Goal: Task Accomplishment & Management: Use online tool/utility

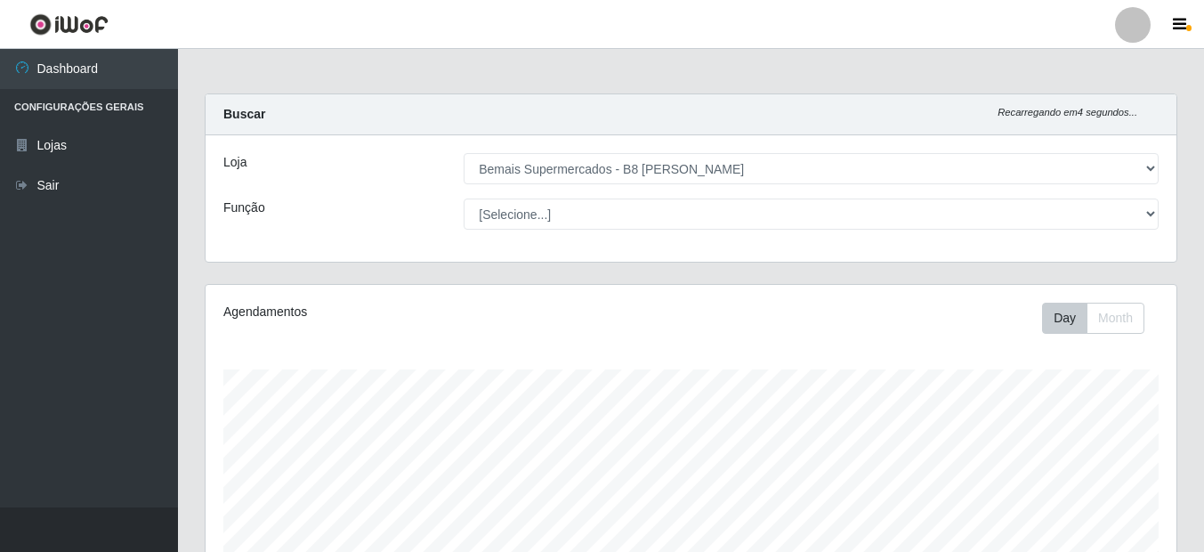
select select "413"
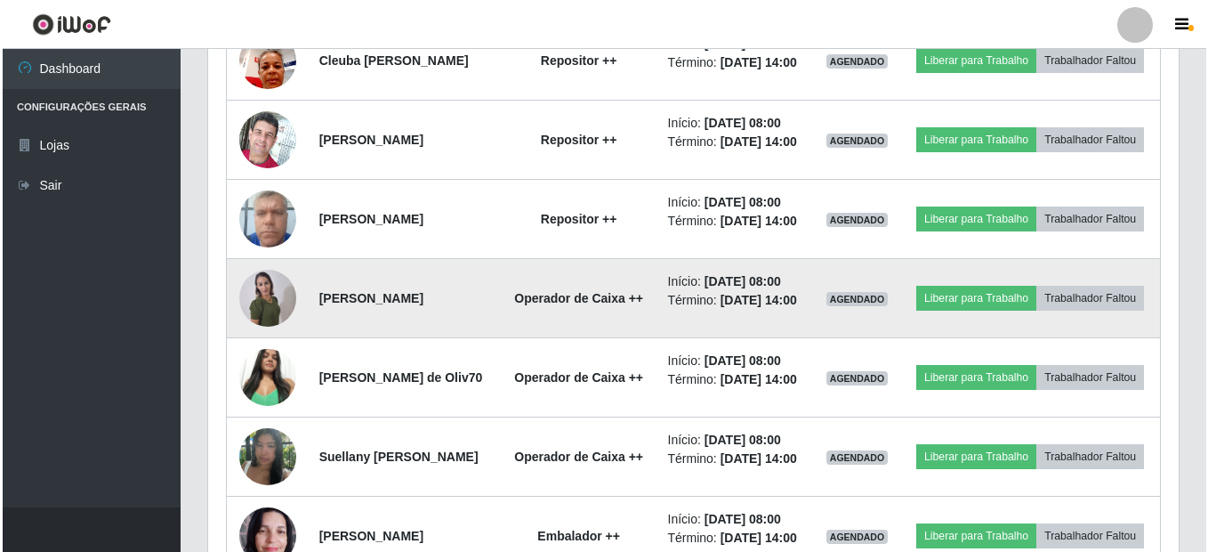
scroll to position [787, 0]
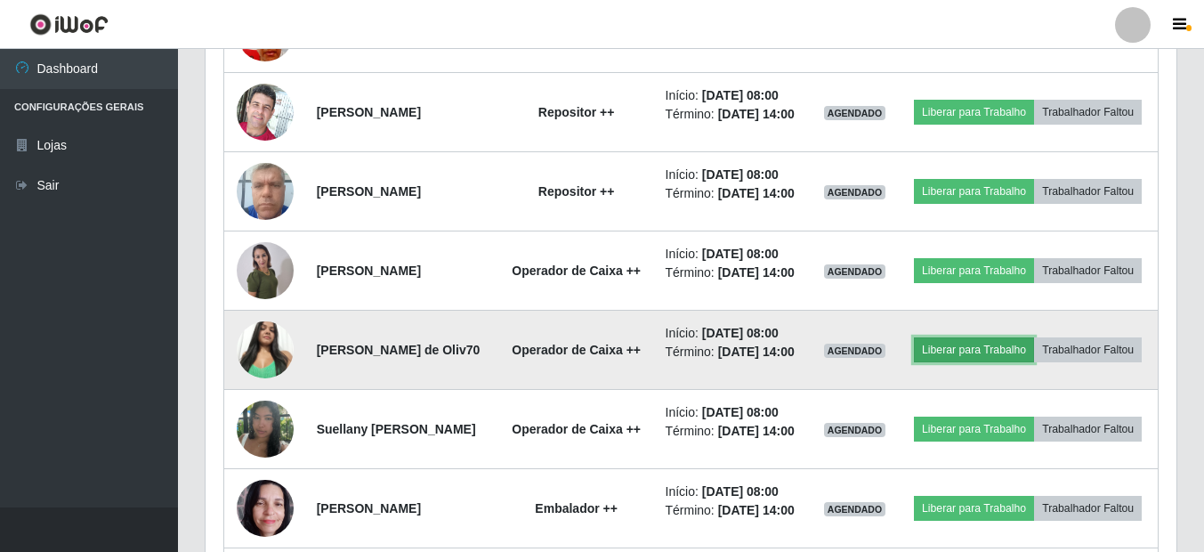
click at [1022, 362] on button "Liberar para Trabalho" at bounding box center [974, 349] width 120 height 25
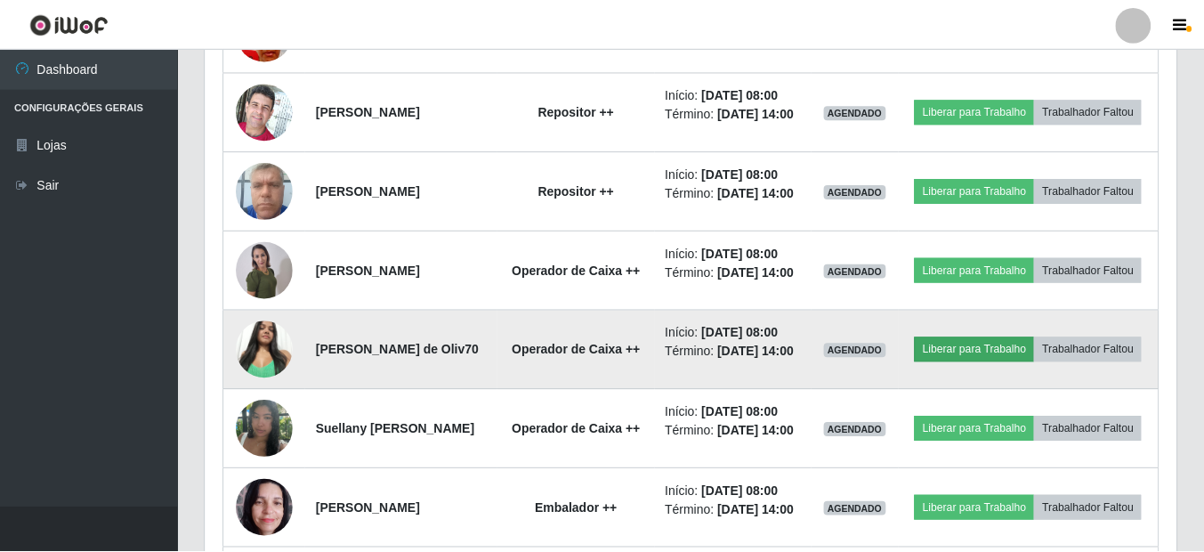
scroll to position [369, 962]
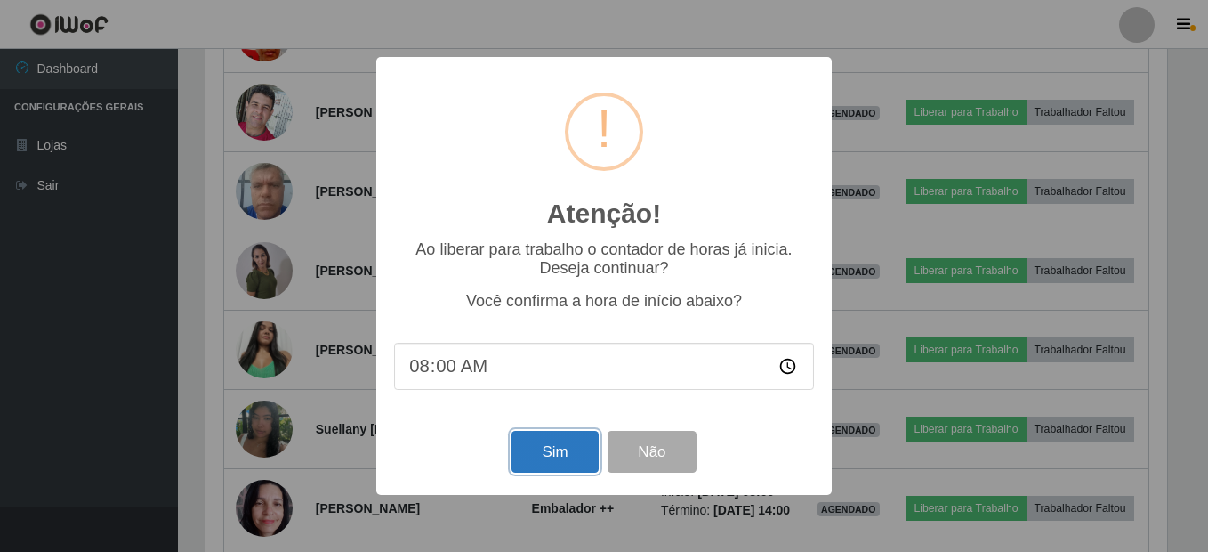
click at [537, 464] on button "Sim" at bounding box center [555, 452] width 86 height 42
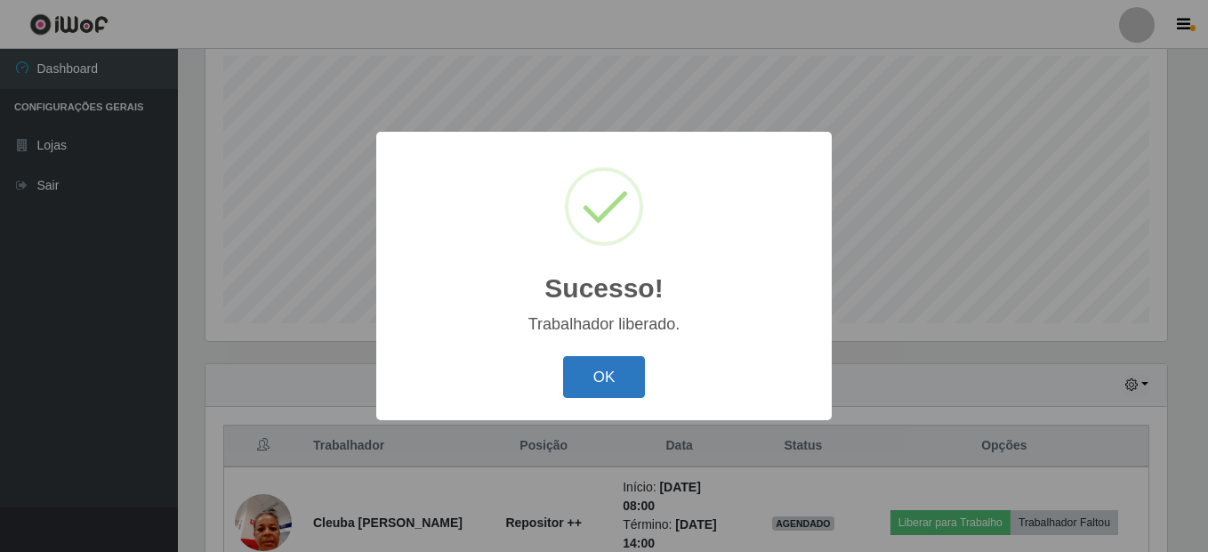
click at [595, 389] on button "OK" at bounding box center [604, 377] width 83 height 42
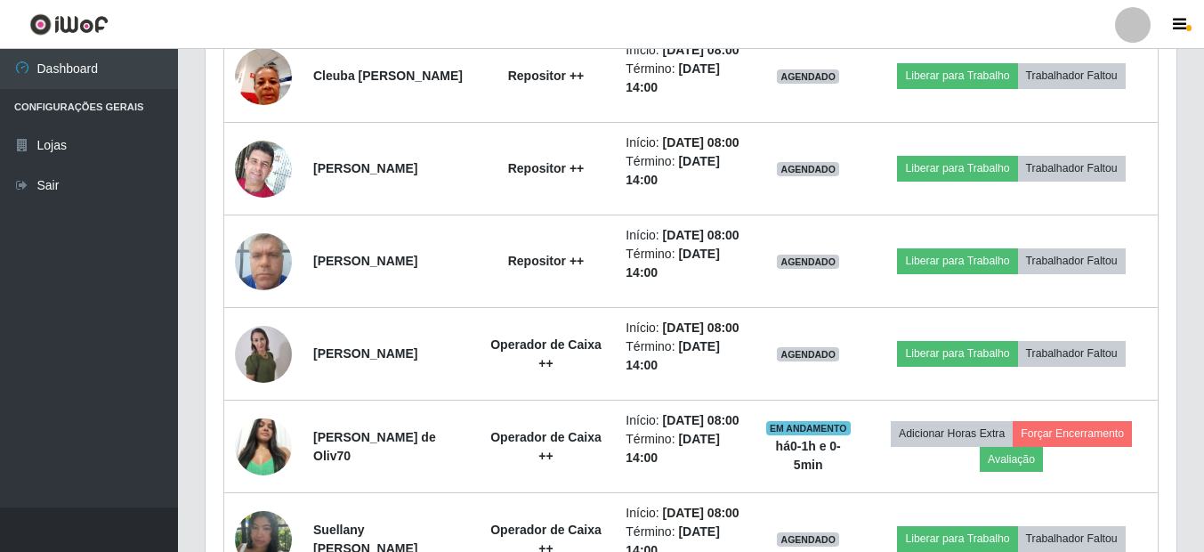
scroll to position [758, 0]
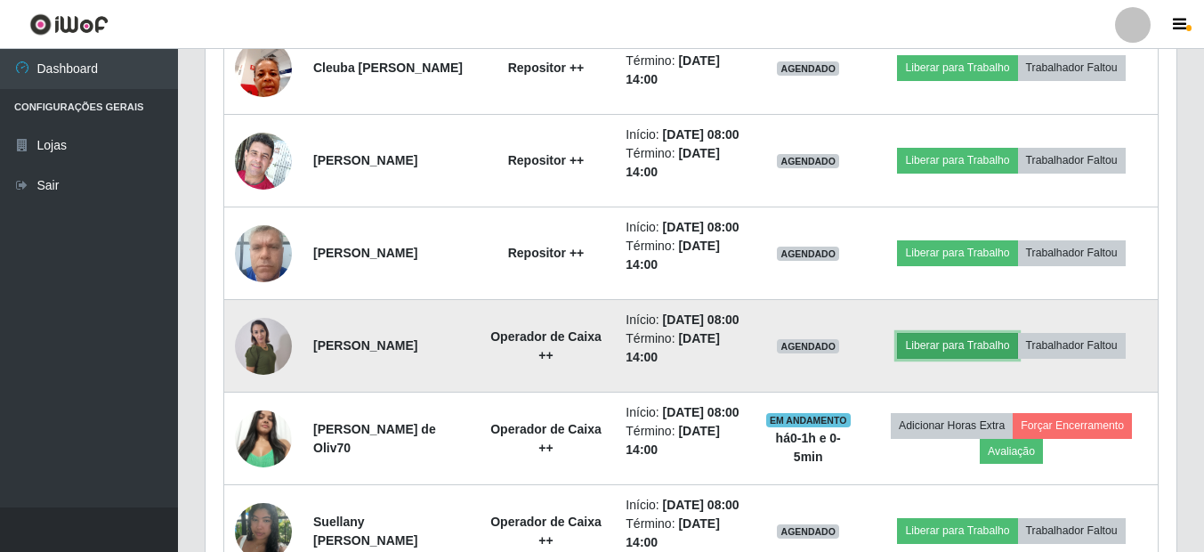
click at [1017, 358] on button "Liberar para Trabalho" at bounding box center [957, 345] width 120 height 25
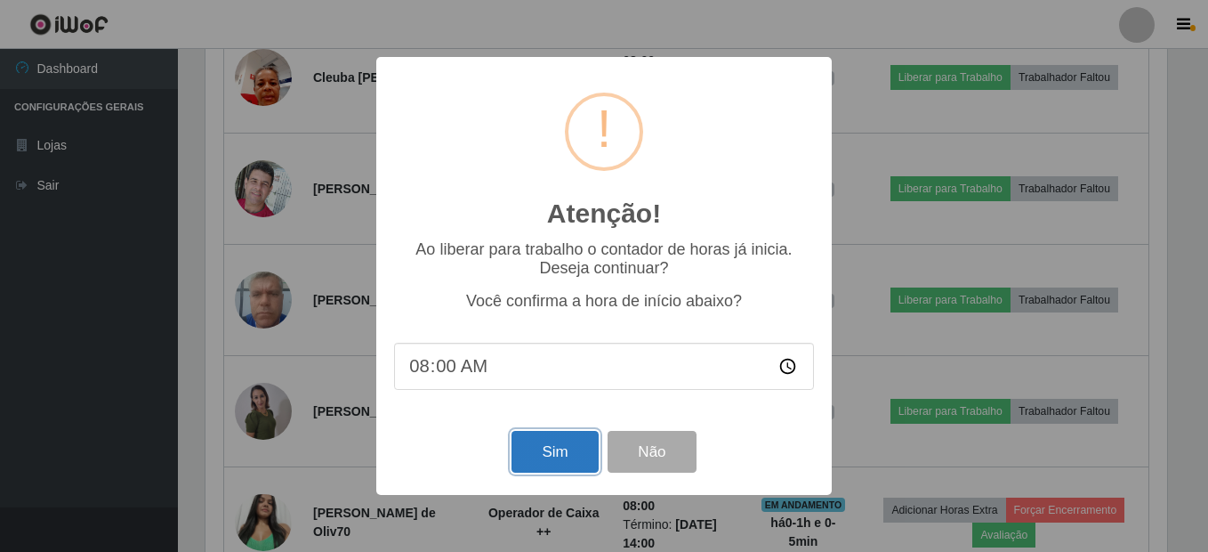
click at [580, 456] on button "Sim" at bounding box center [555, 452] width 86 height 42
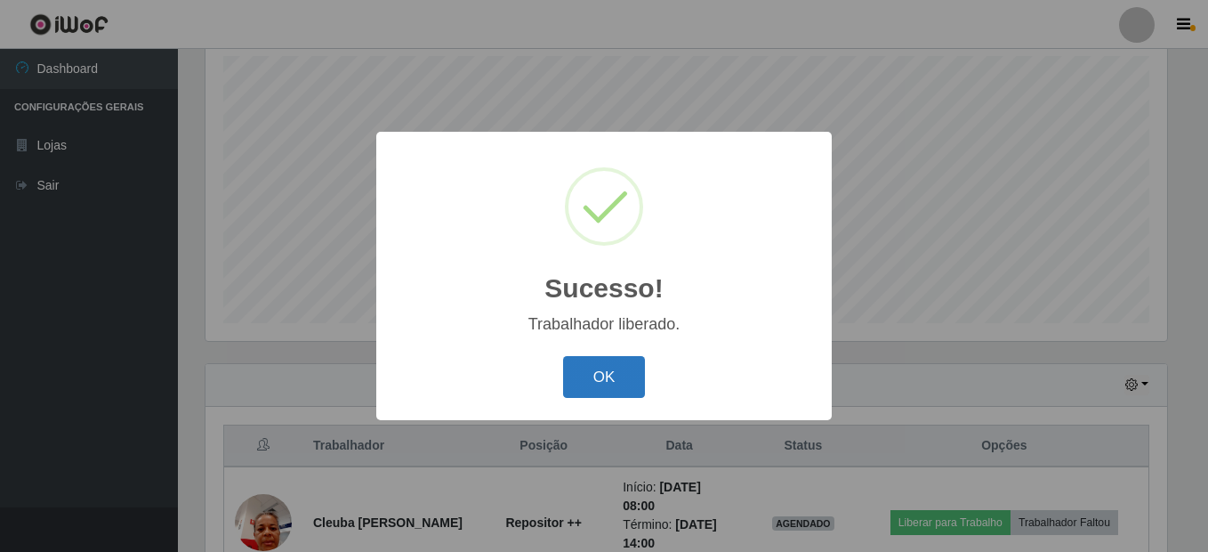
click at [599, 383] on button "OK" at bounding box center [604, 377] width 83 height 42
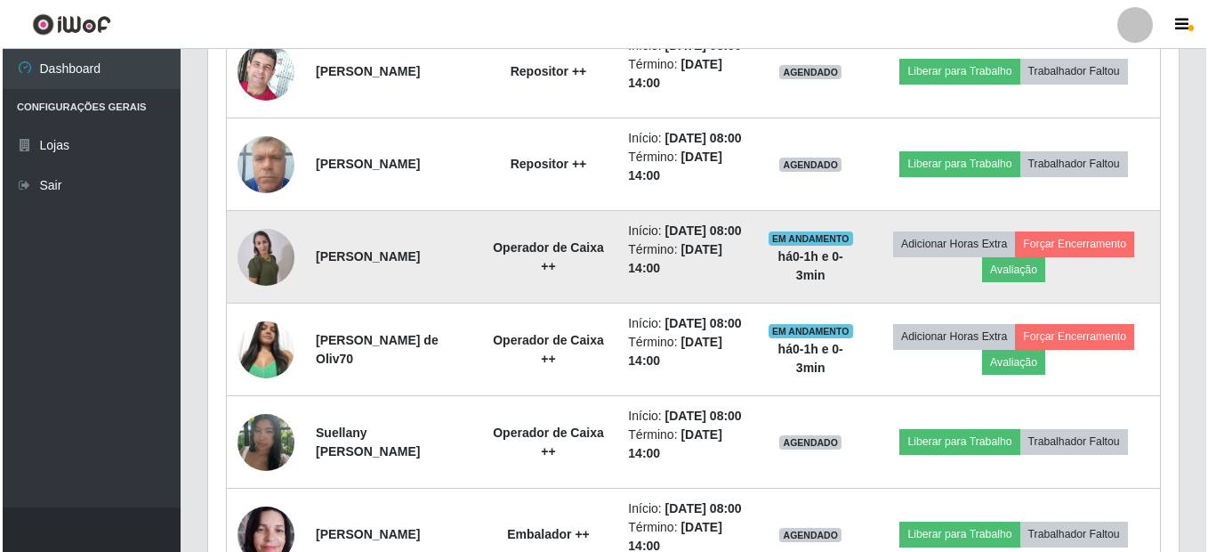
scroll to position [936, 0]
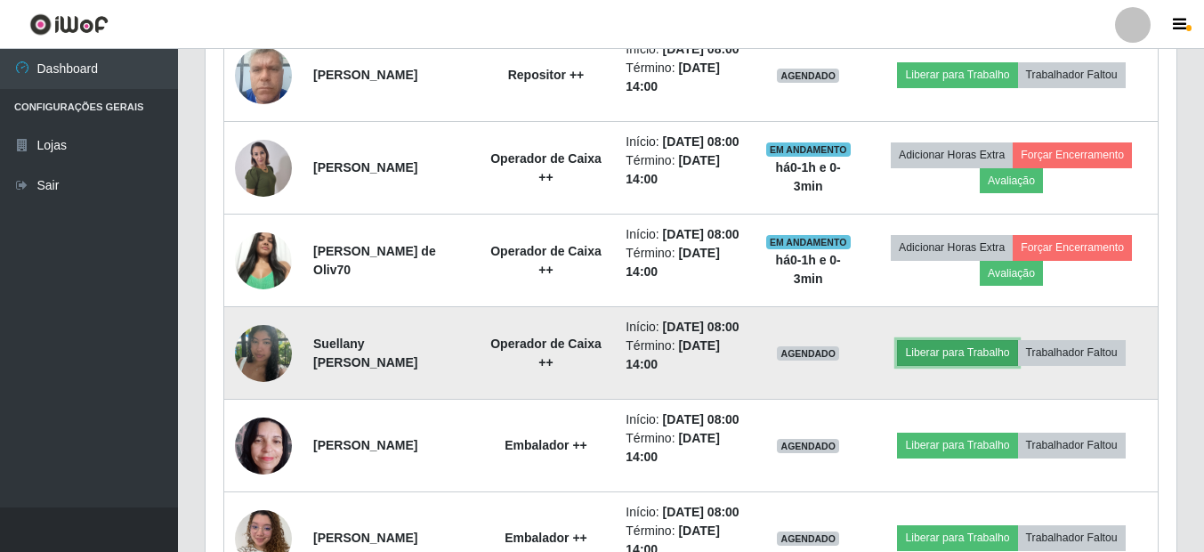
click at [928, 365] on button "Liberar para Trabalho" at bounding box center [957, 352] width 120 height 25
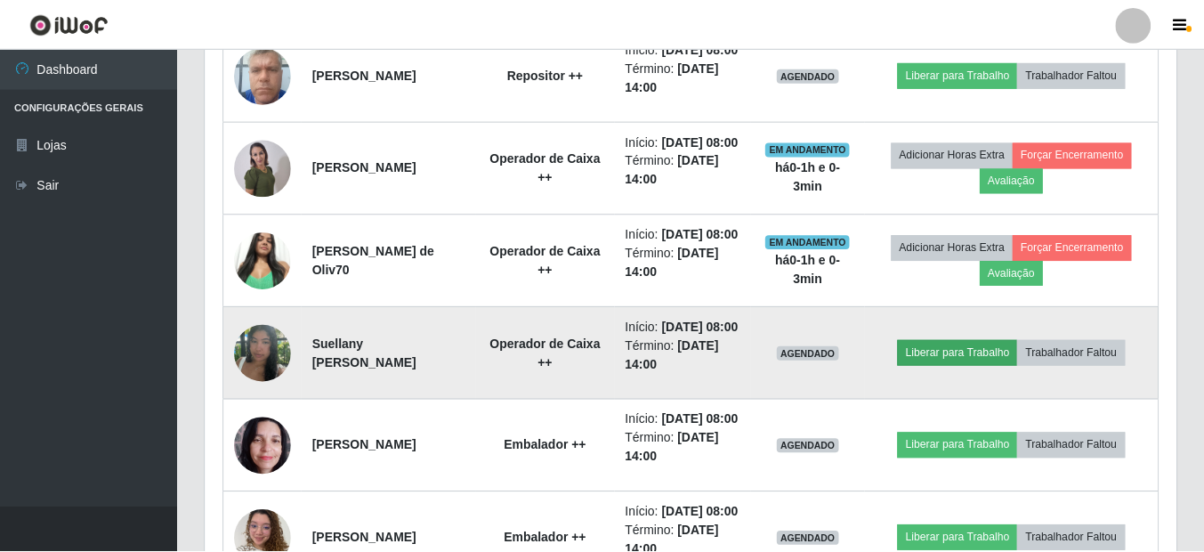
scroll to position [369, 962]
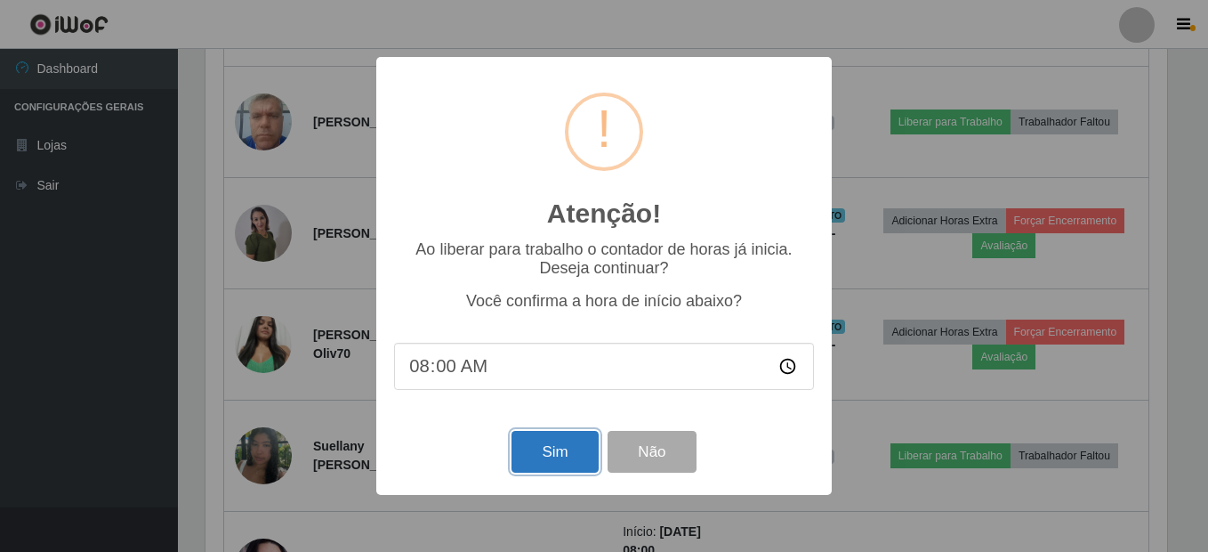
click at [577, 463] on button "Sim" at bounding box center [555, 452] width 86 height 42
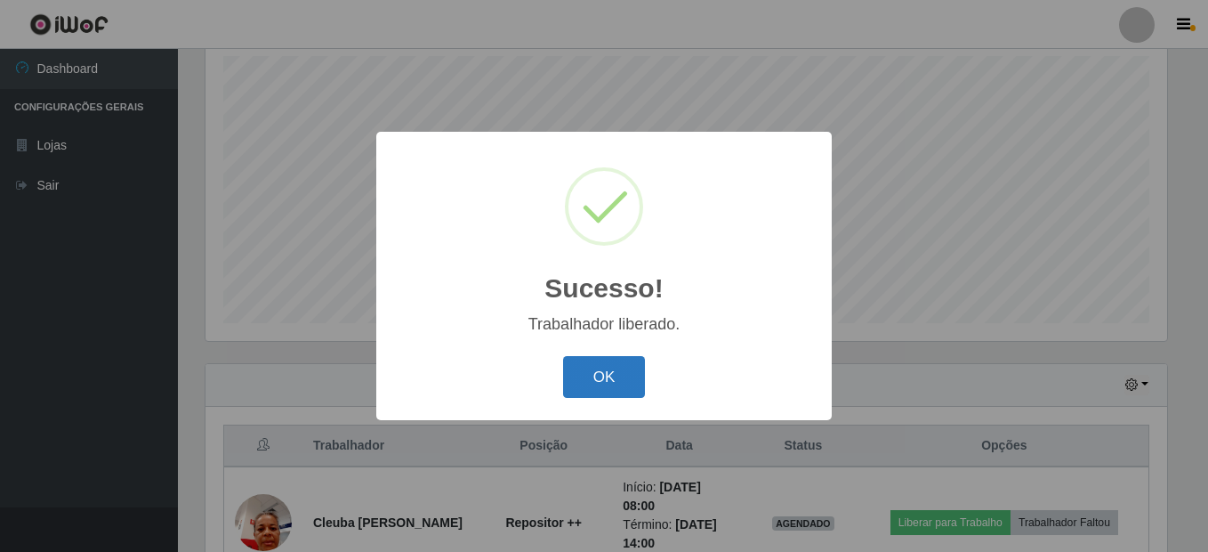
click at [604, 383] on button "OK" at bounding box center [604, 377] width 83 height 42
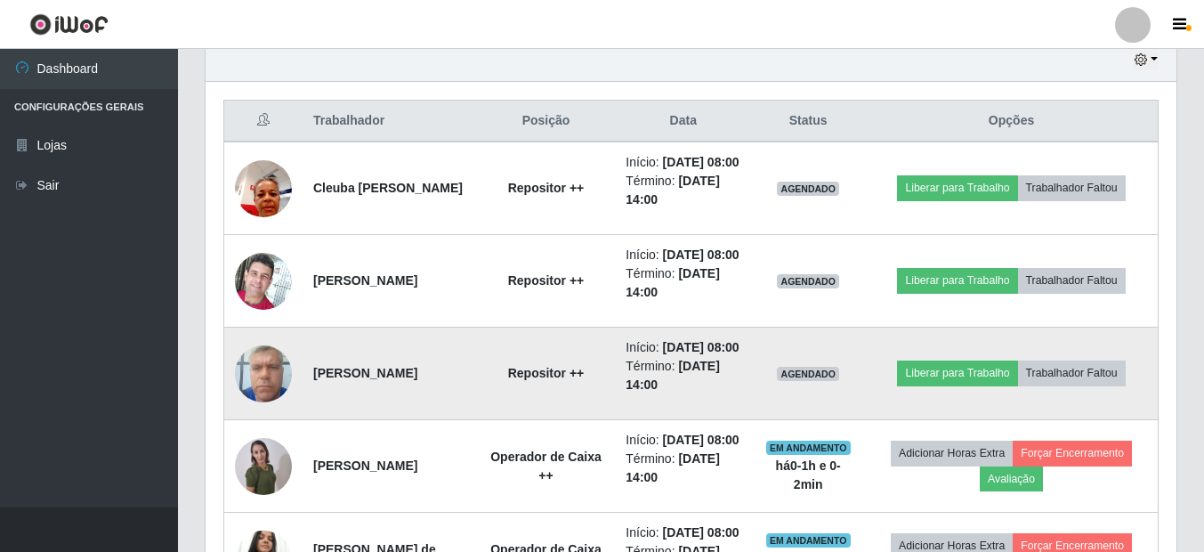
scroll to position [669, 0]
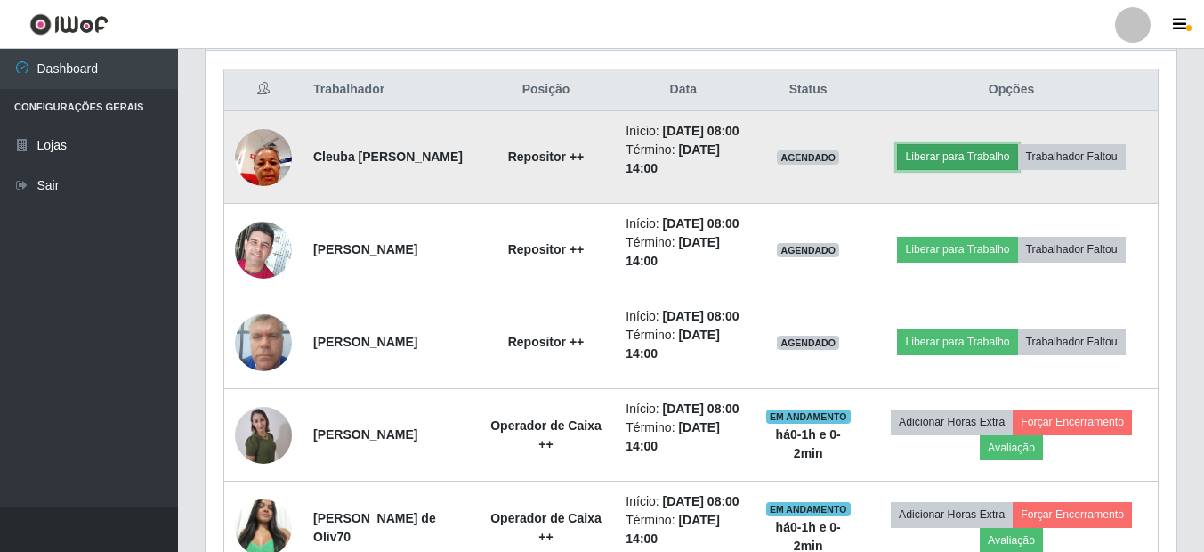
click at [1014, 164] on button "Liberar para Trabalho" at bounding box center [957, 156] width 120 height 25
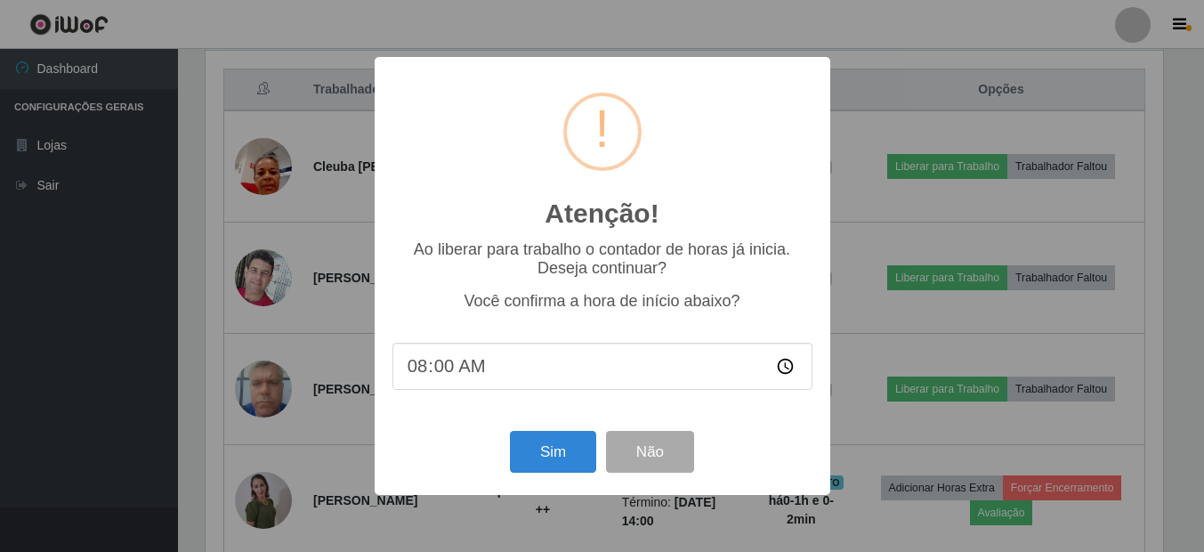
scroll to position [369, 962]
click at [545, 449] on button "Sim" at bounding box center [555, 452] width 86 height 42
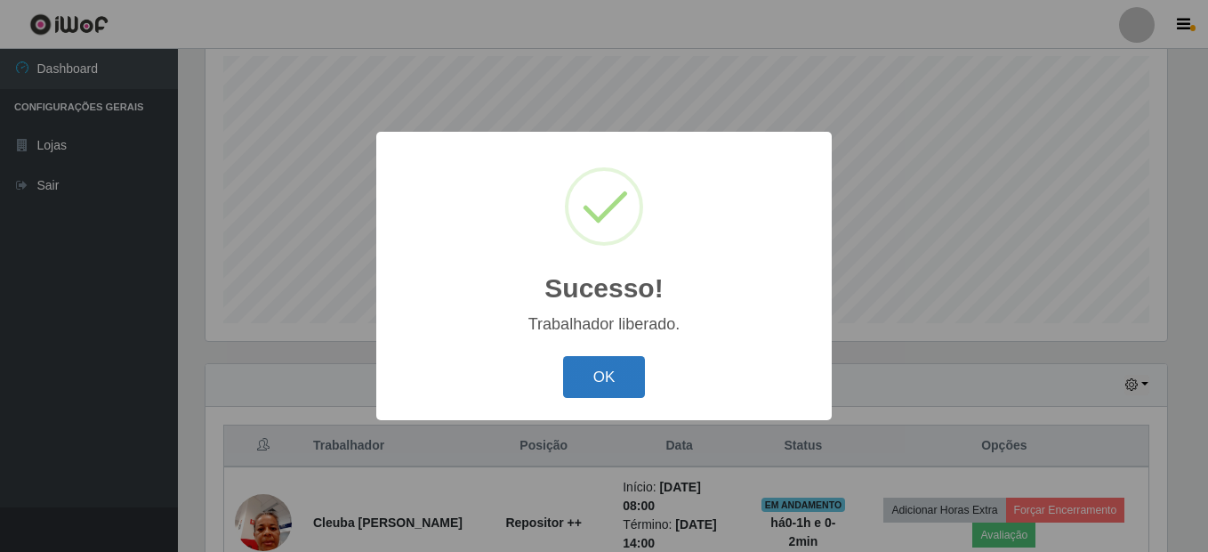
click at [576, 377] on button "OK" at bounding box center [604, 377] width 83 height 42
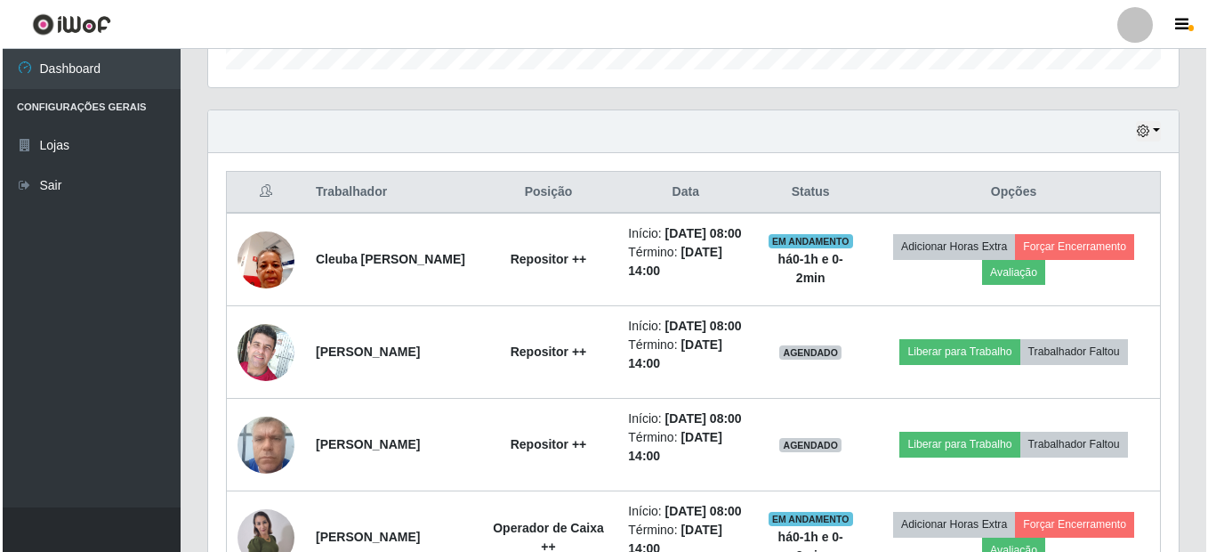
scroll to position [669, 0]
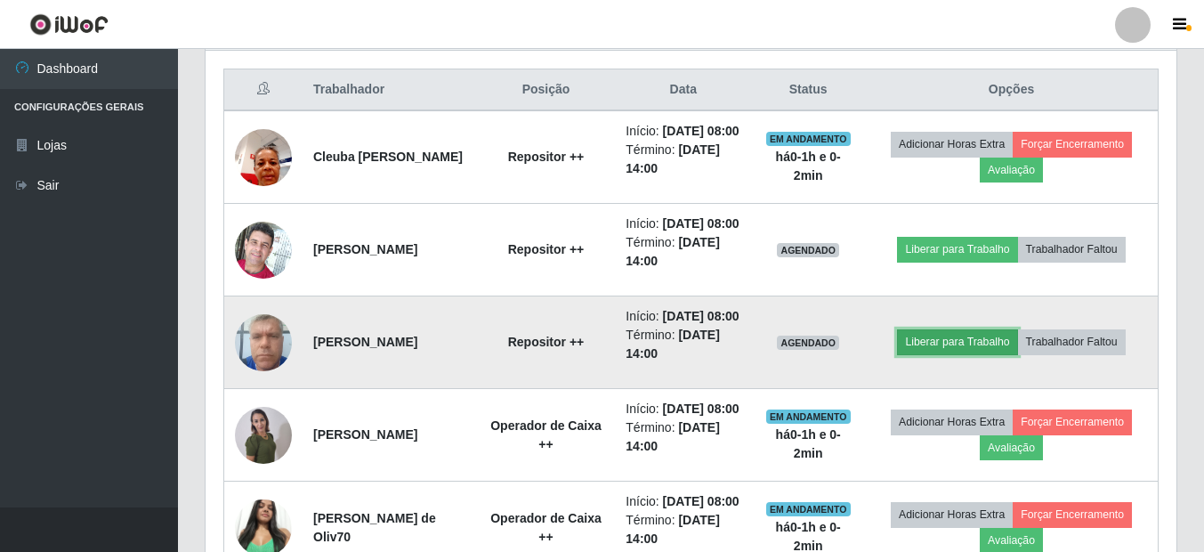
click at [936, 354] on button "Liberar para Trabalho" at bounding box center [957, 341] width 120 height 25
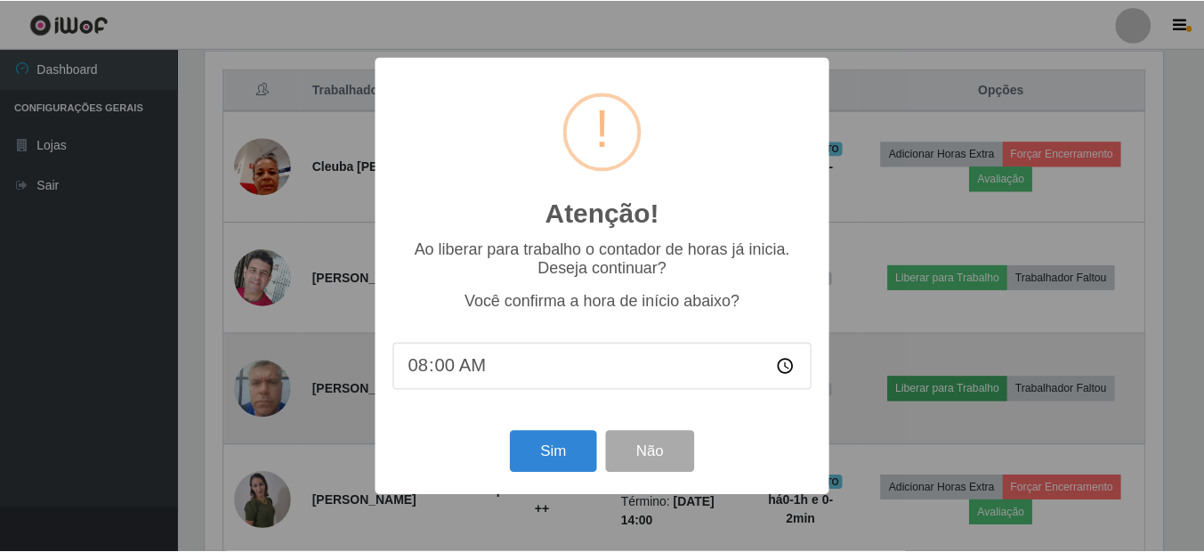
scroll to position [369, 962]
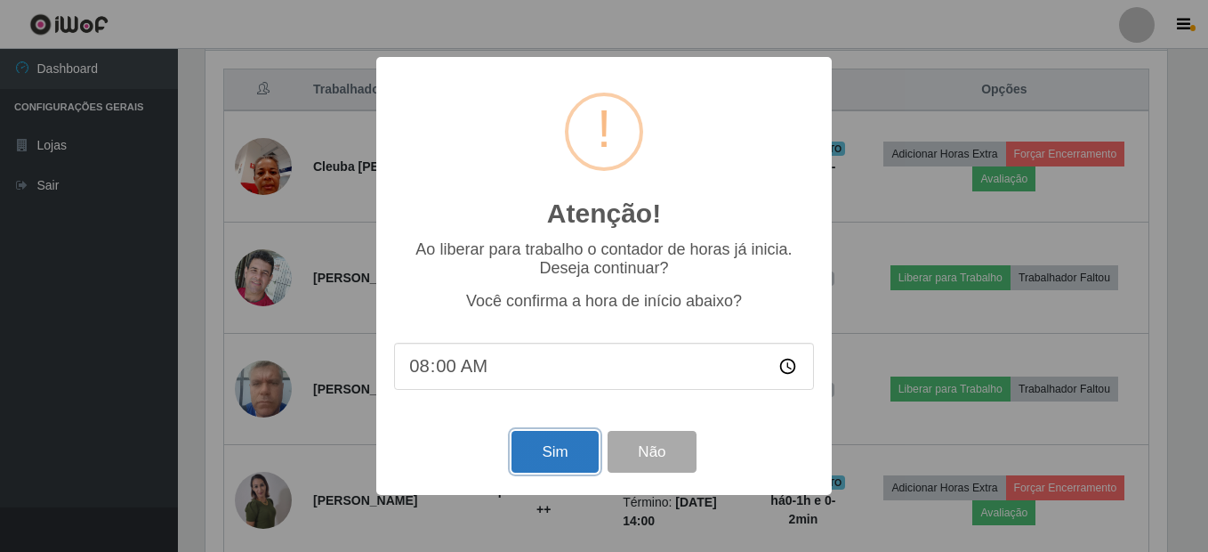
click at [569, 463] on button "Sim" at bounding box center [555, 452] width 86 height 42
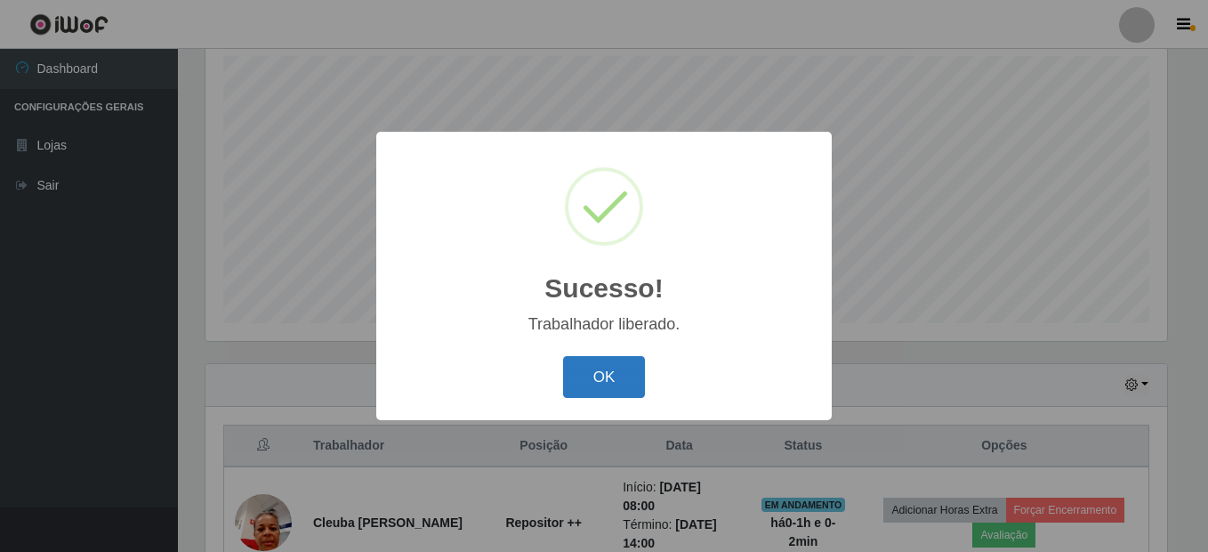
click at [588, 379] on button "OK" at bounding box center [604, 377] width 83 height 42
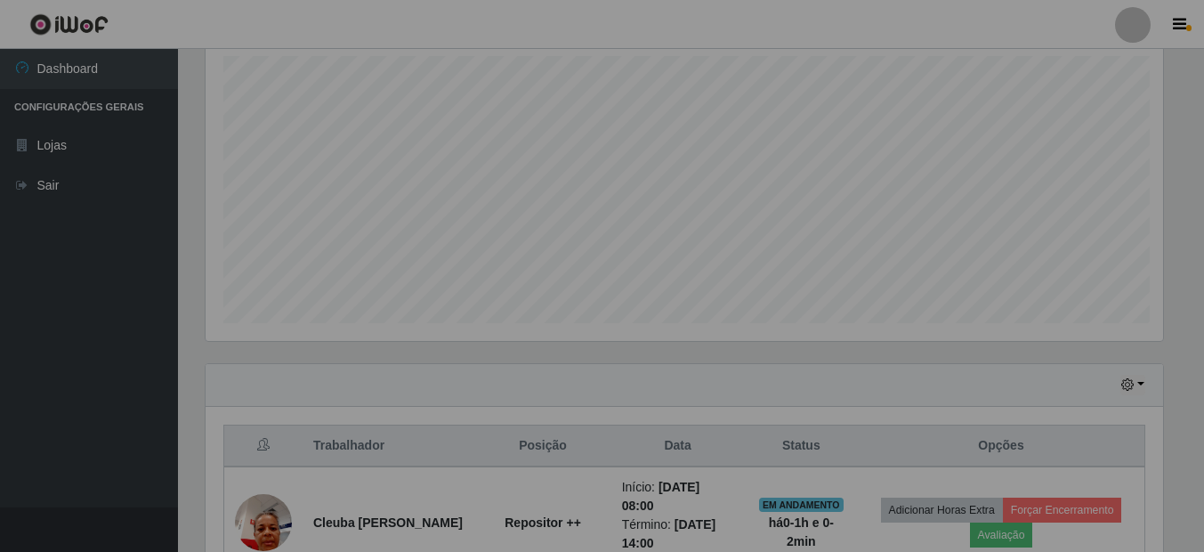
scroll to position [0, 0]
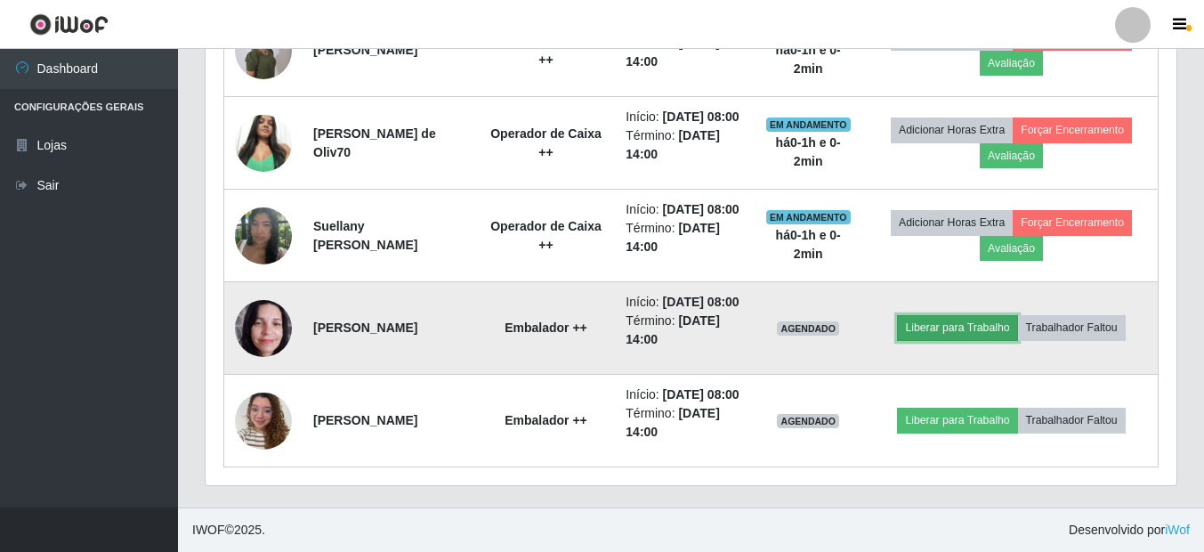
click at [948, 315] on button "Liberar para Trabalho" at bounding box center [957, 327] width 120 height 25
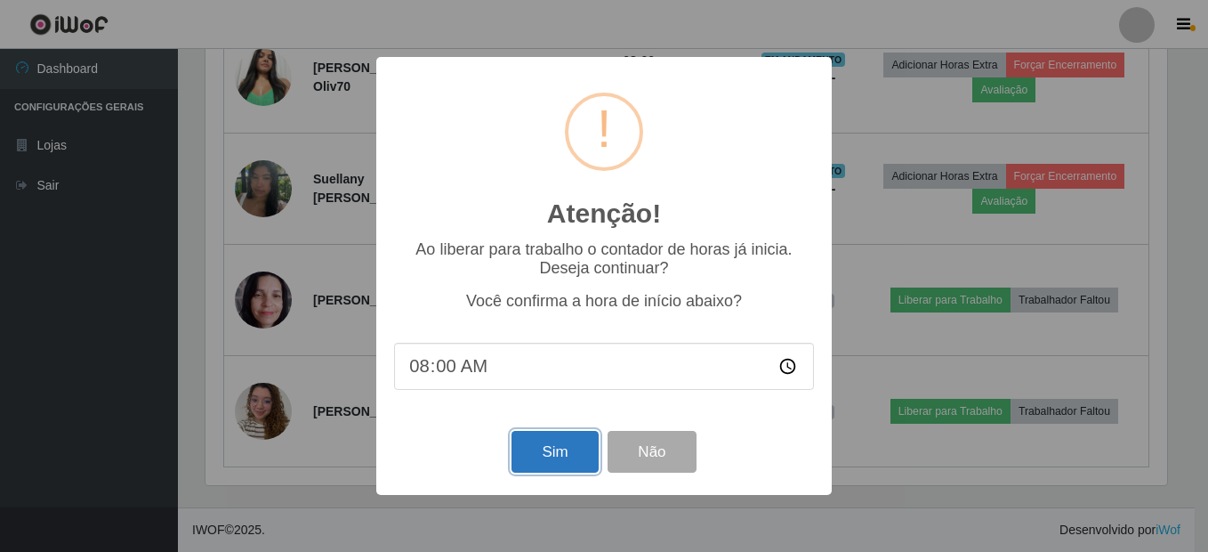
click at [582, 440] on button "Sim" at bounding box center [555, 452] width 86 height 42
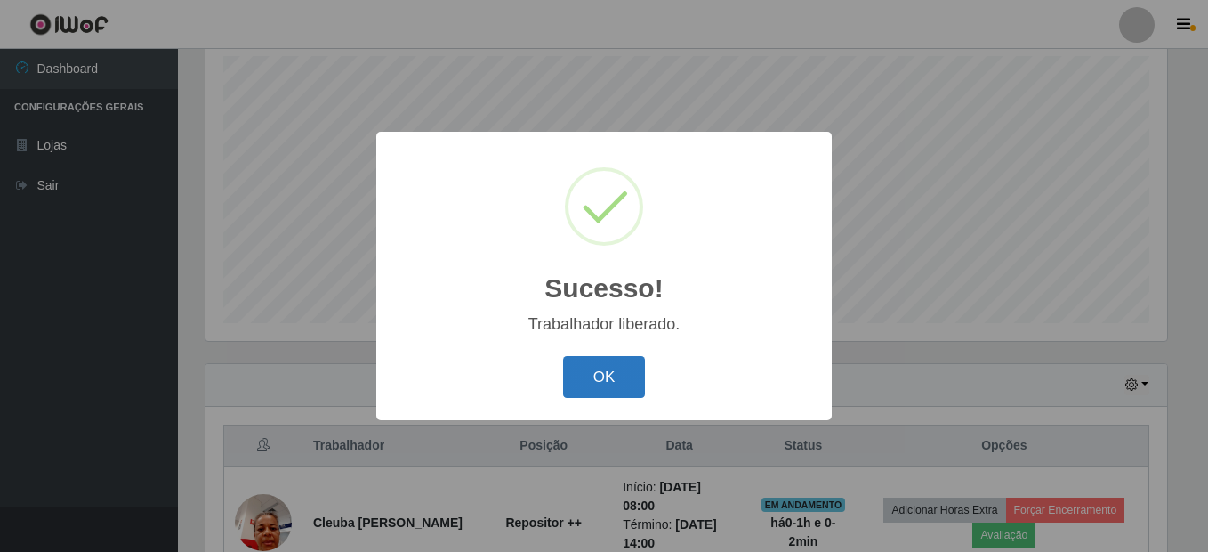
click at [617, 380] on button "OK" at bounding box center [604, 377] width 83 height 42
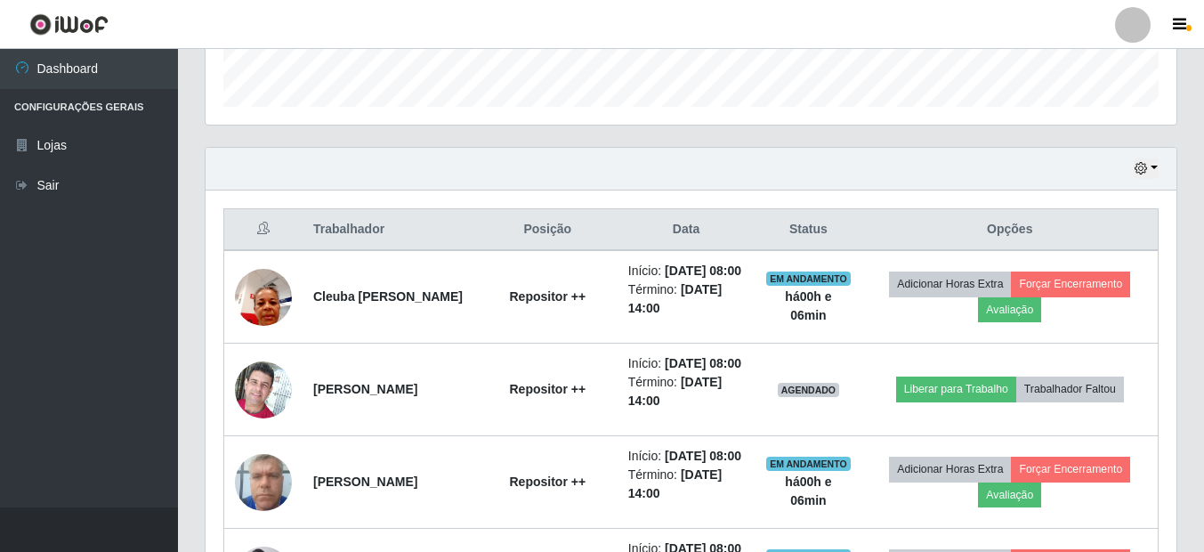
scroll to position [580, 0]
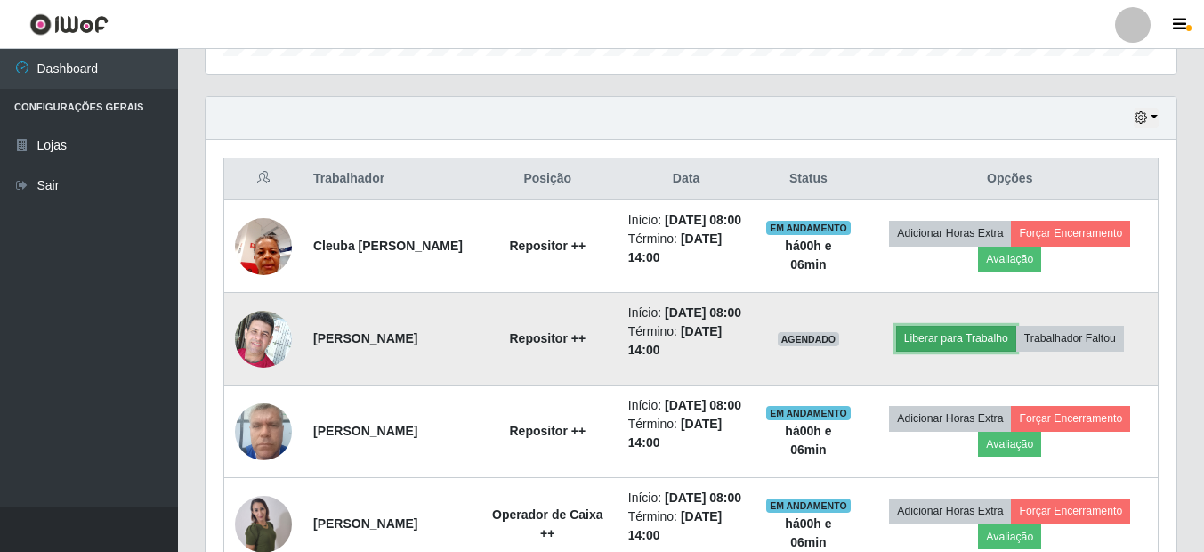
click at [972, 351] on button "Liberar para Trabalho" at bounding box center [956, 338] width 120 height 25
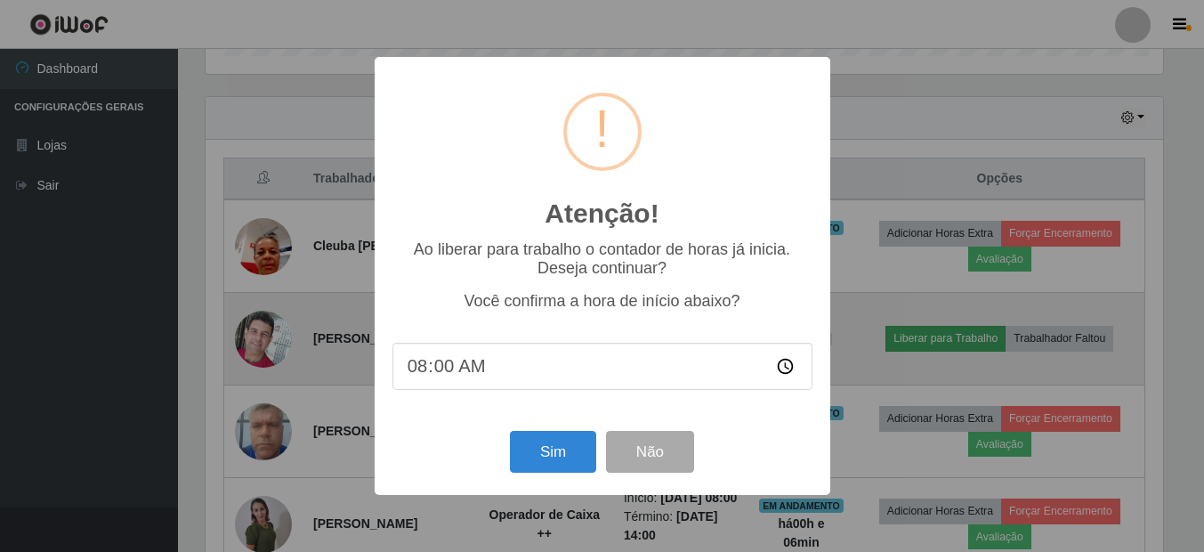
scroll to position [369, 962]
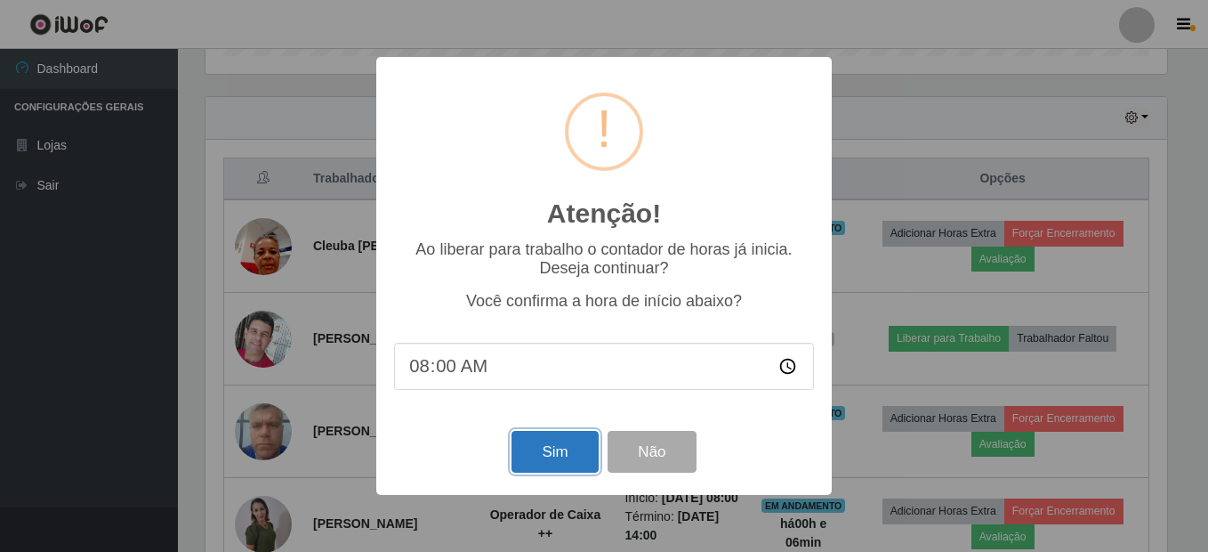
click at [550, 455] on button "Sim" at bounding box center [555, 452] width 86 height 42
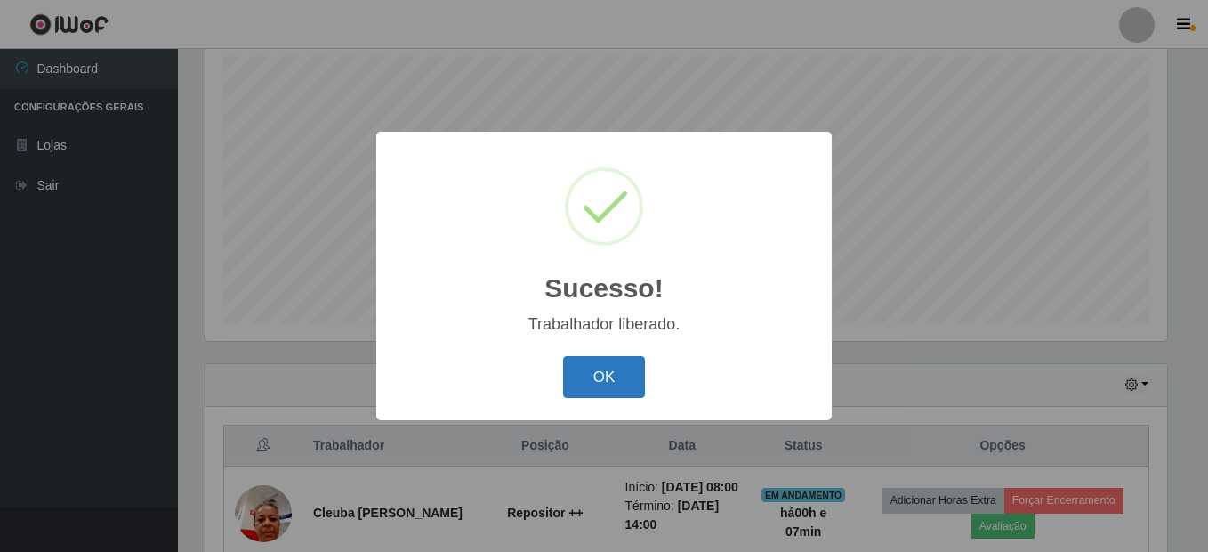
click at [601, 375] on button "OK" at bounding box center [604, 377] width 83 height 42
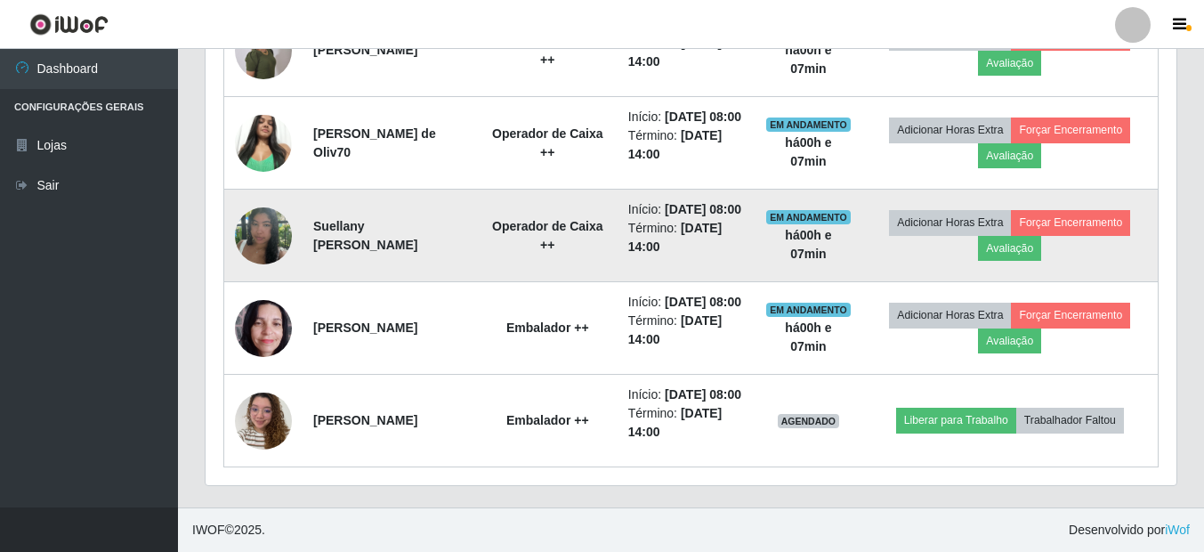
scroll to position [1203, 0]
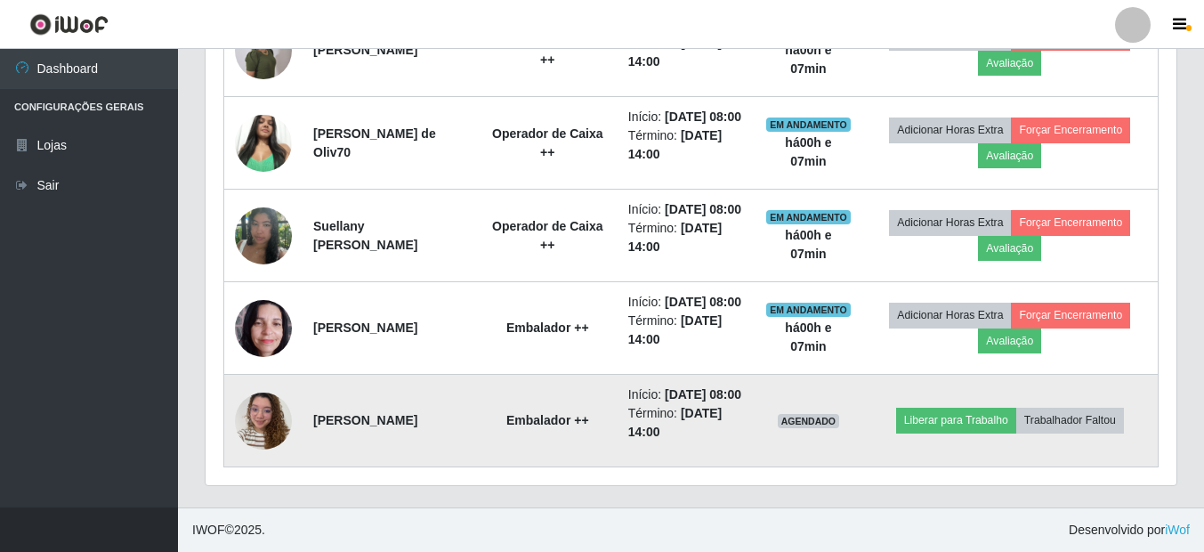
click at [262, 412] on img at bounding box center [263, 421] width 57 height 76
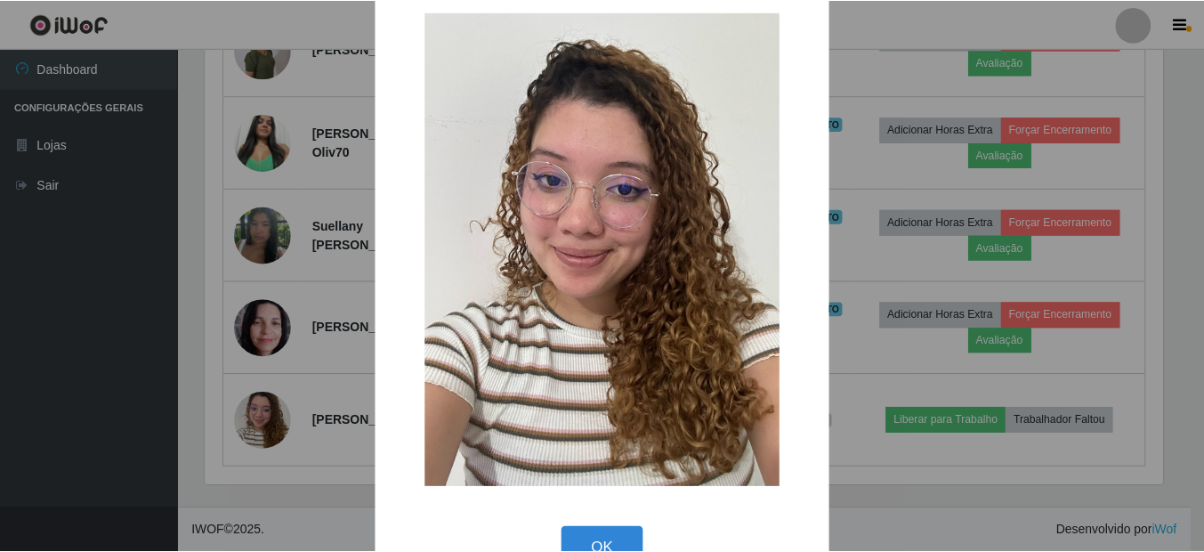
scroll to position [78, 0]
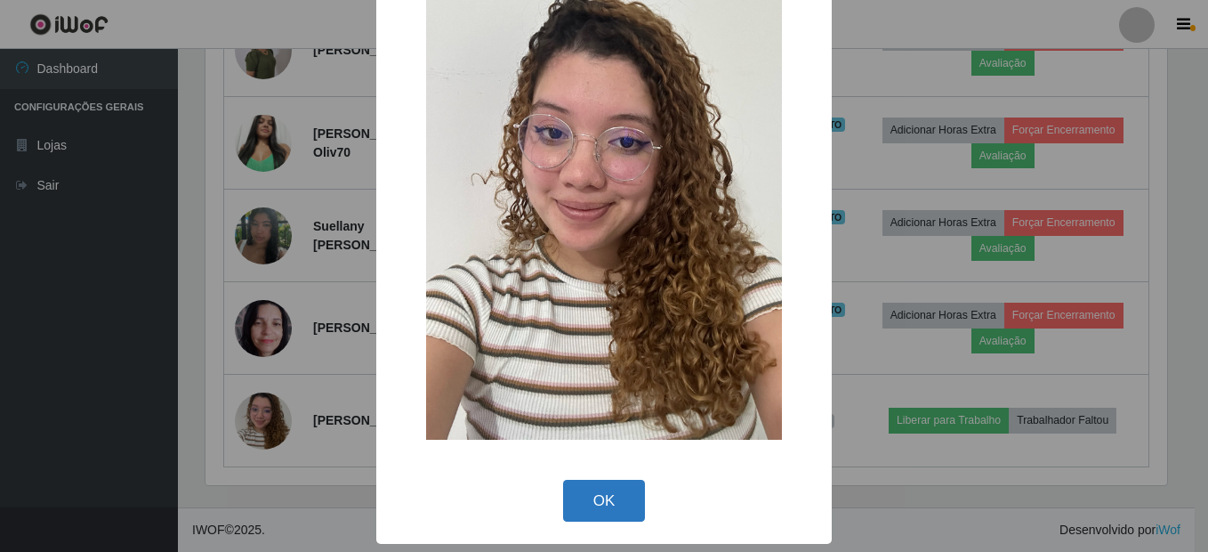
click at [581, 505] on button "OK" at bounding box center [604, 501] width 83 height 42
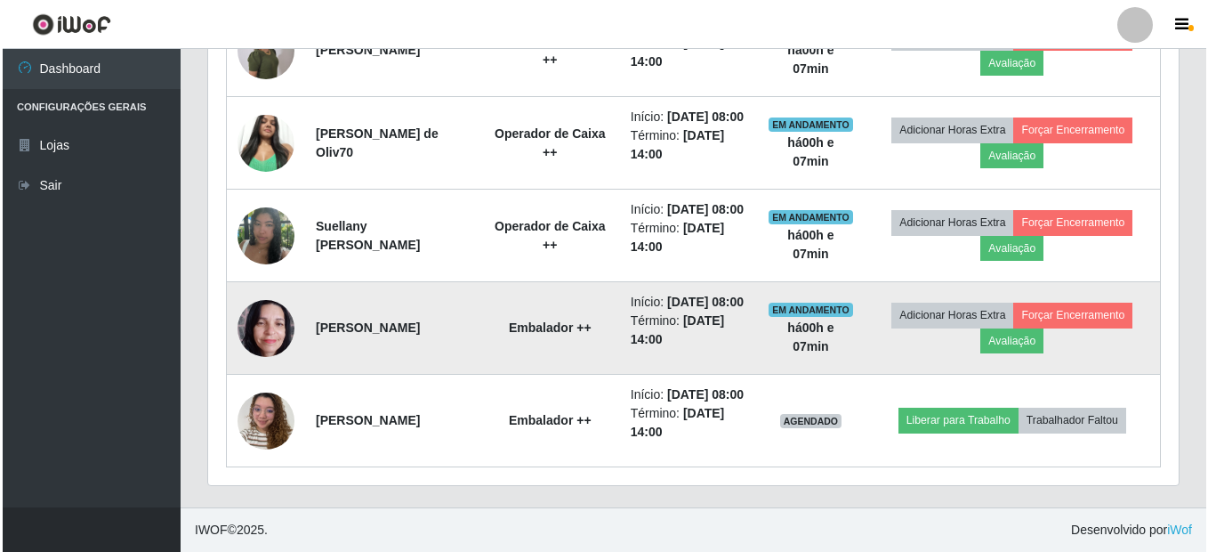
scroll to position [369, 971]
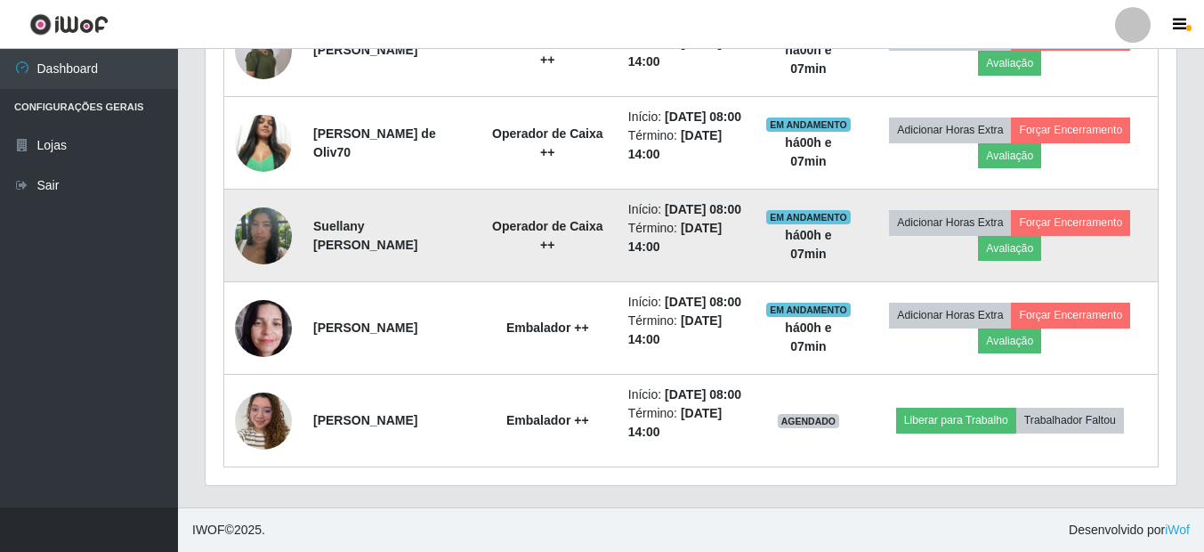
click at [252, 186] on img at bounding box center [263, 235] width 57 height 101
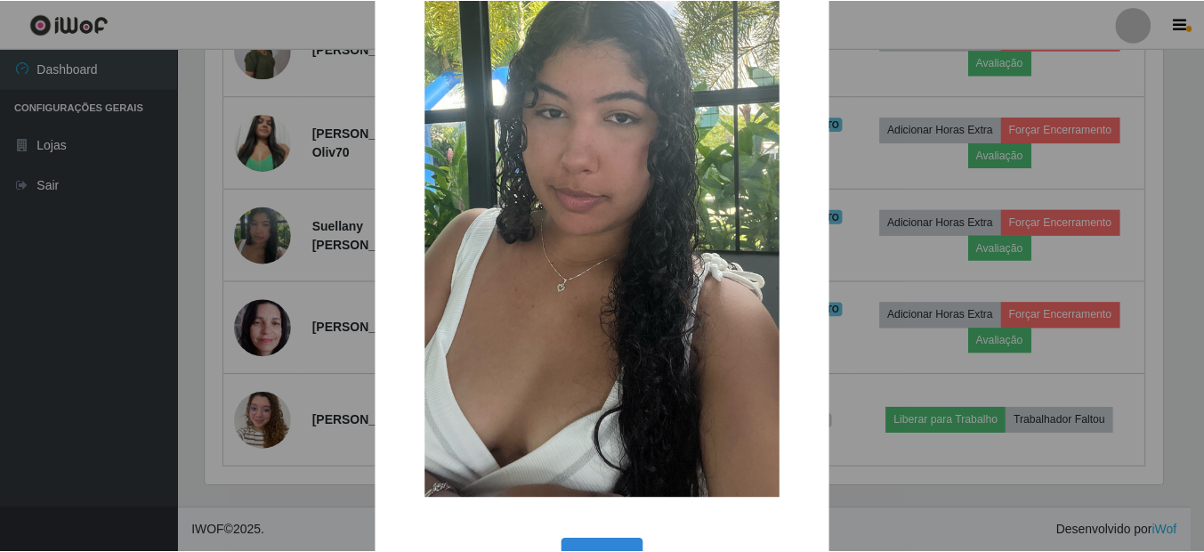
scroll to position [237, 0]
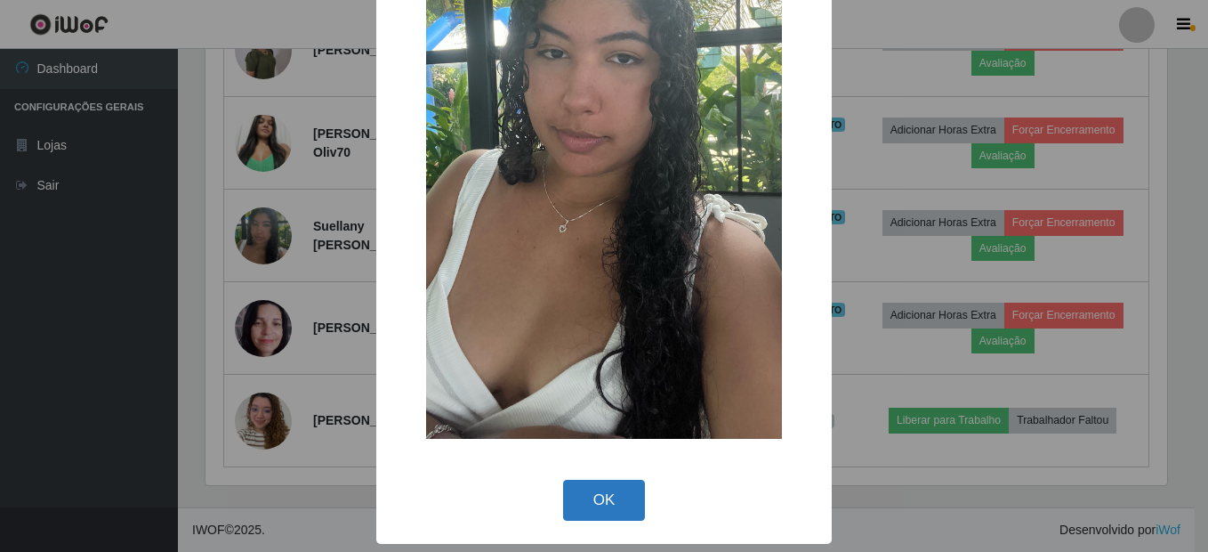
click at [599, 499] on button "OK" at bounding box center [604, 501] width 83 height 42
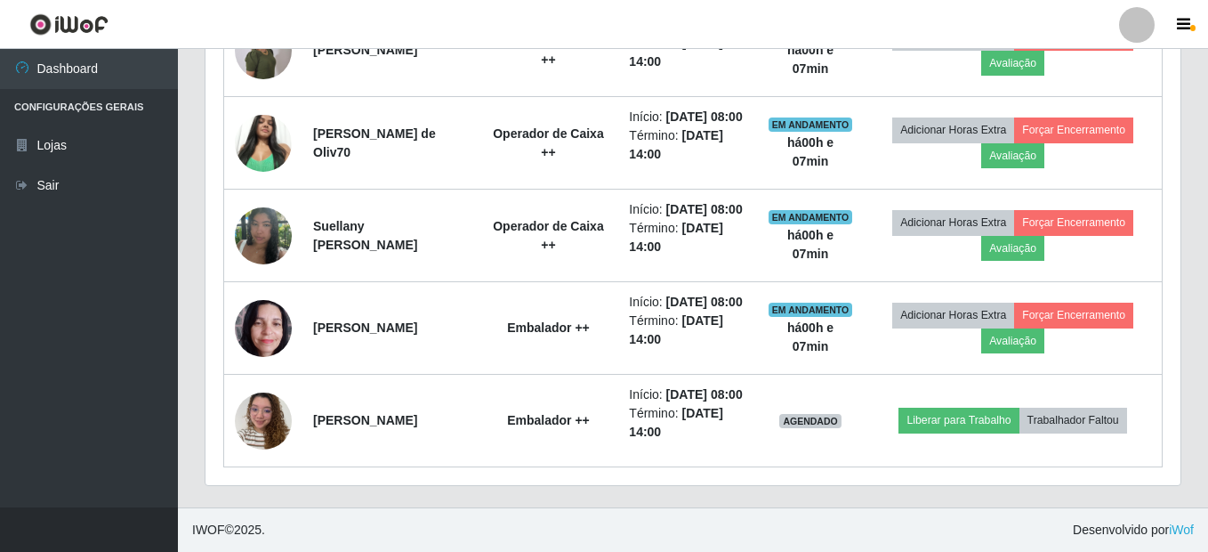
scroll to position [369, 971]
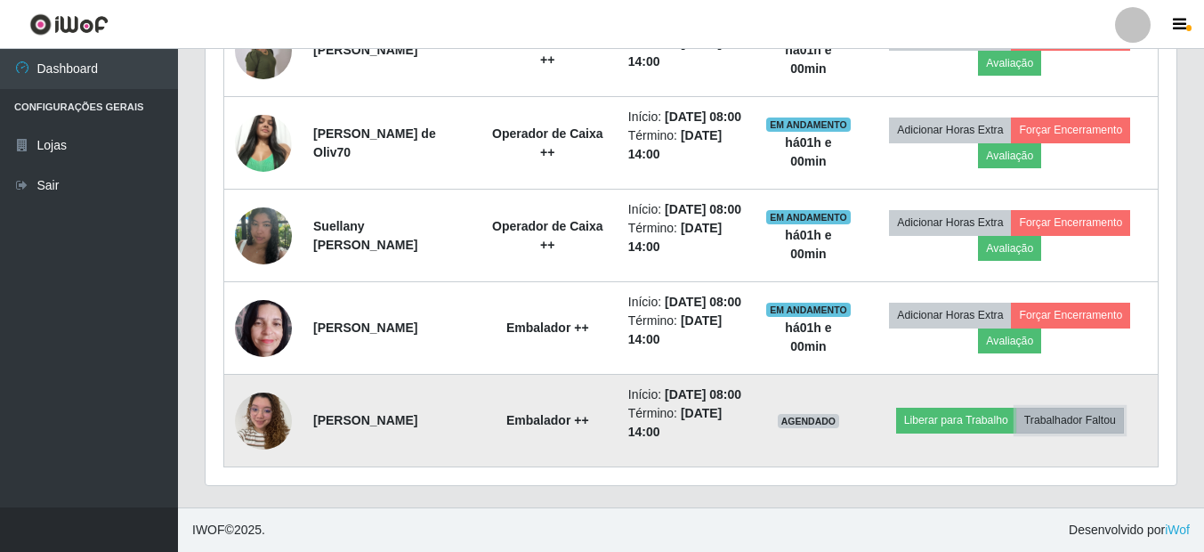
click at [1061, 408] on button "Trabalhador Faltou" at bounding box center [1070, 420] width 108 height 25
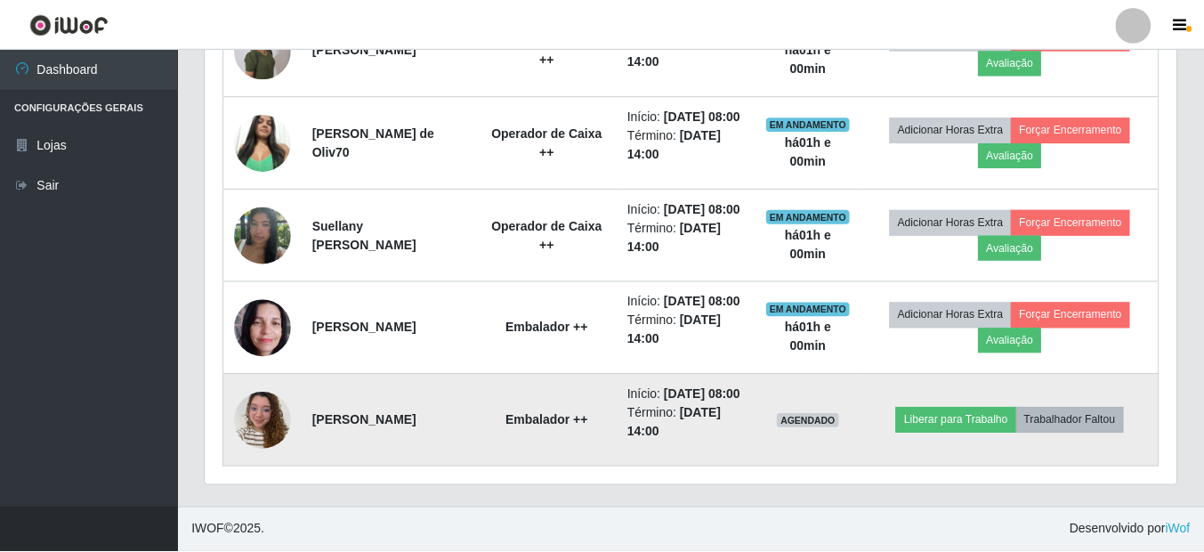
scroll to position [369, 962]
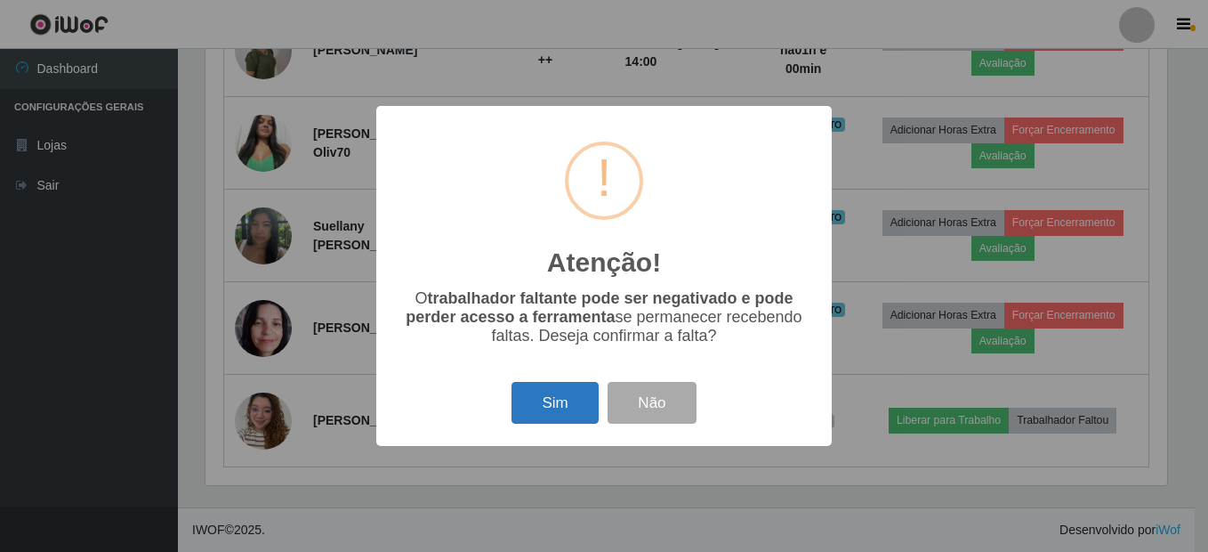
click at [531, 396] on button "Sim" at bounding box center [555, 403] width 86 height 42
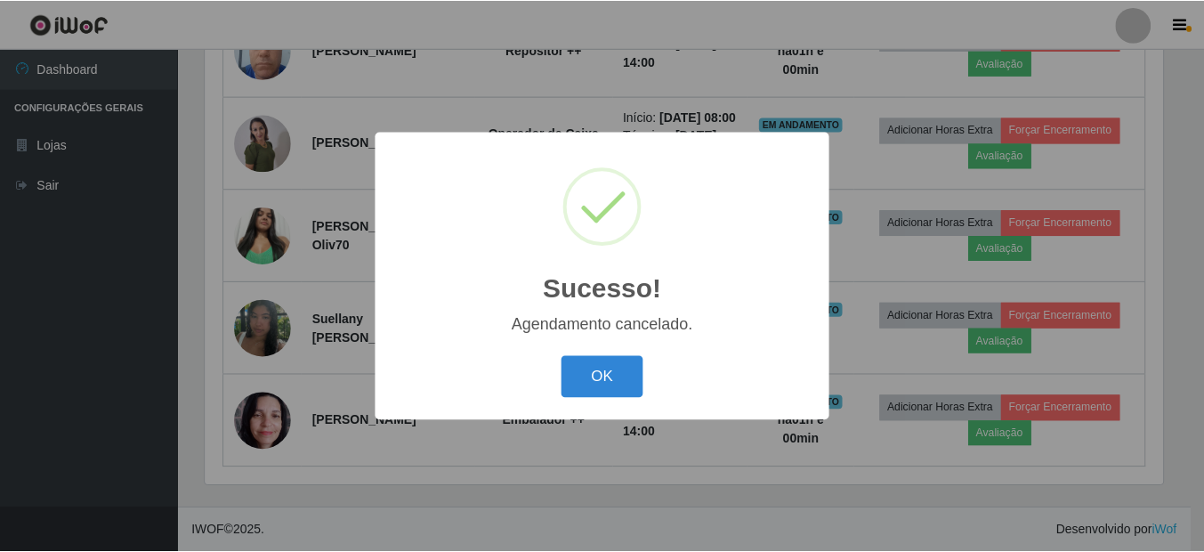
scroll to position [1092, 0]
click at [603, 388] on button "OK" at bounding box center [604, 377] width 83 height 42
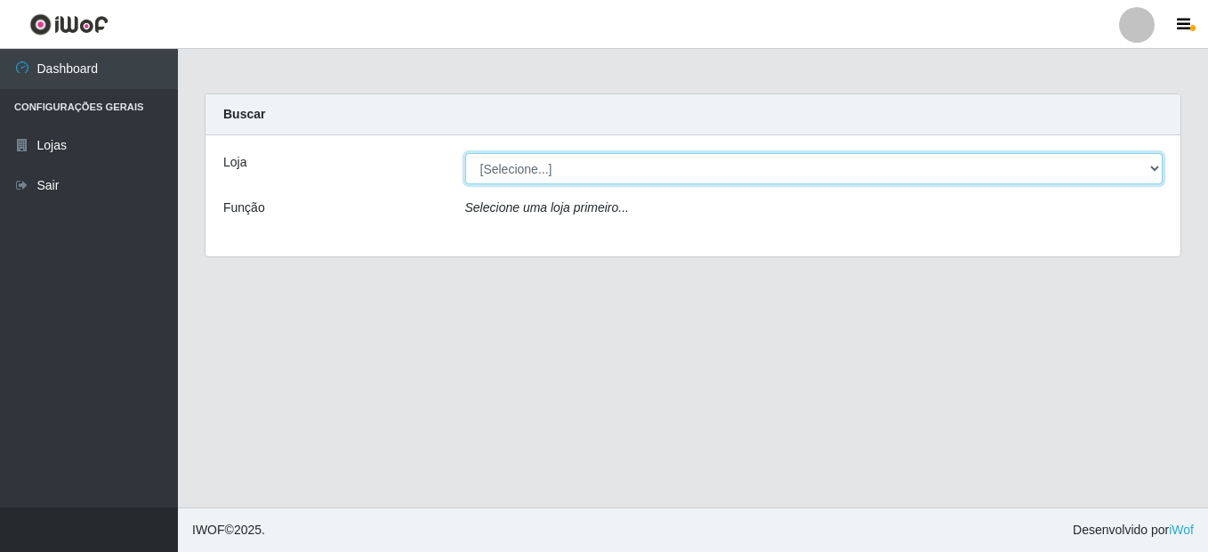
click at [653, 178] on select "[Selecione...] Bemais Supermercados - B8 [PERSON_NAME]" at bounding box center [814, 168] width 698 height 31
select select "413"
click at [465, 153] on select "[Selecione...] Bemais Supermercados - B8 [PERSON_NAME]" at bounding box center [814, 168] width 698 height 31
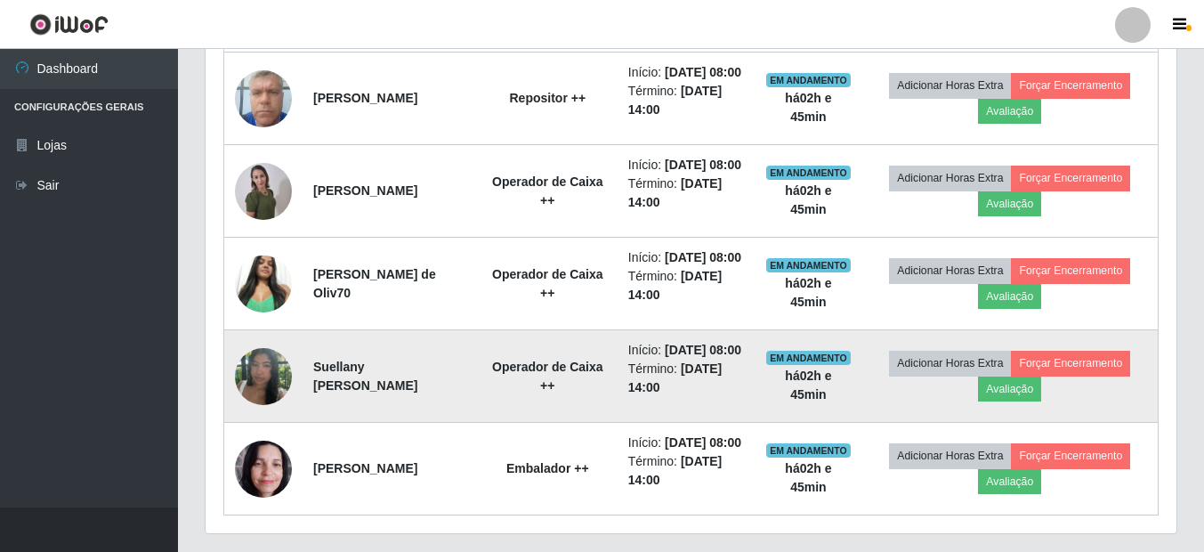
scroll to position [914, 0]
